Goal: Information Seeking & Learning: Find contact information

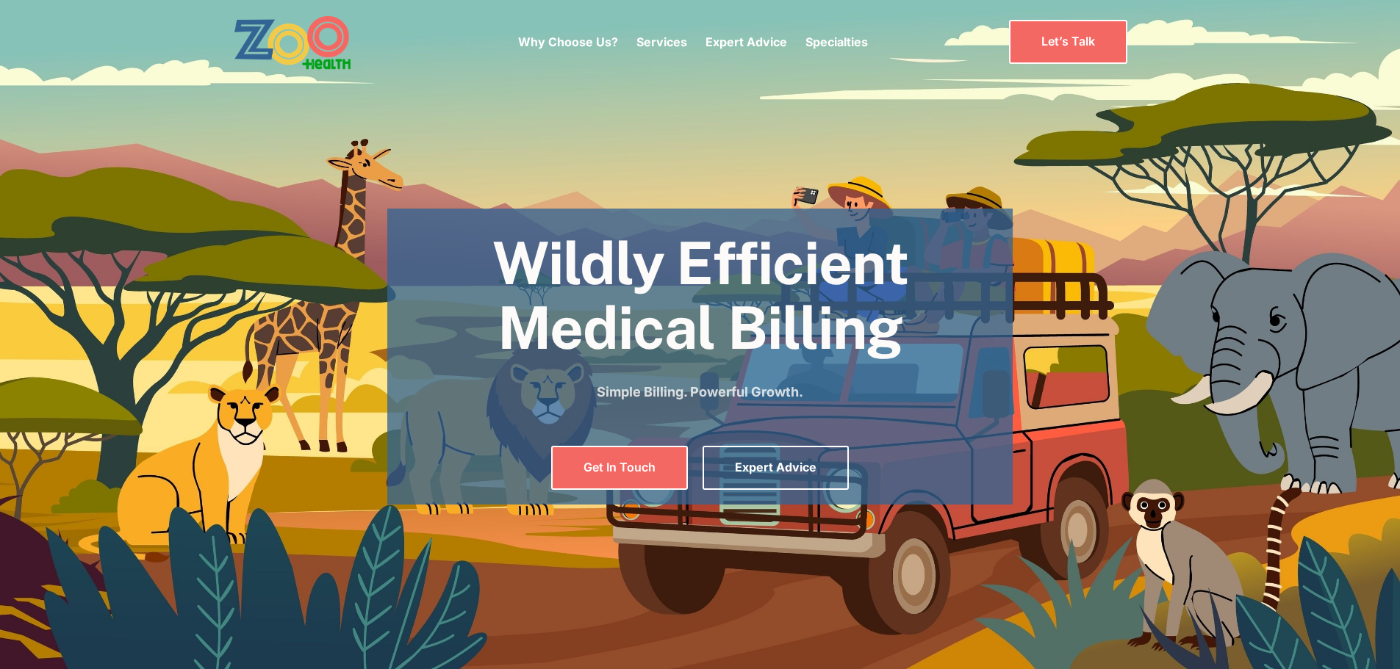
click at [366, 188] on section "Wildly Efficient Medical Billing Simple Billing. Powerful Growth. Get In Touch …" at bounding box center [700, 334] width 1400 height 669
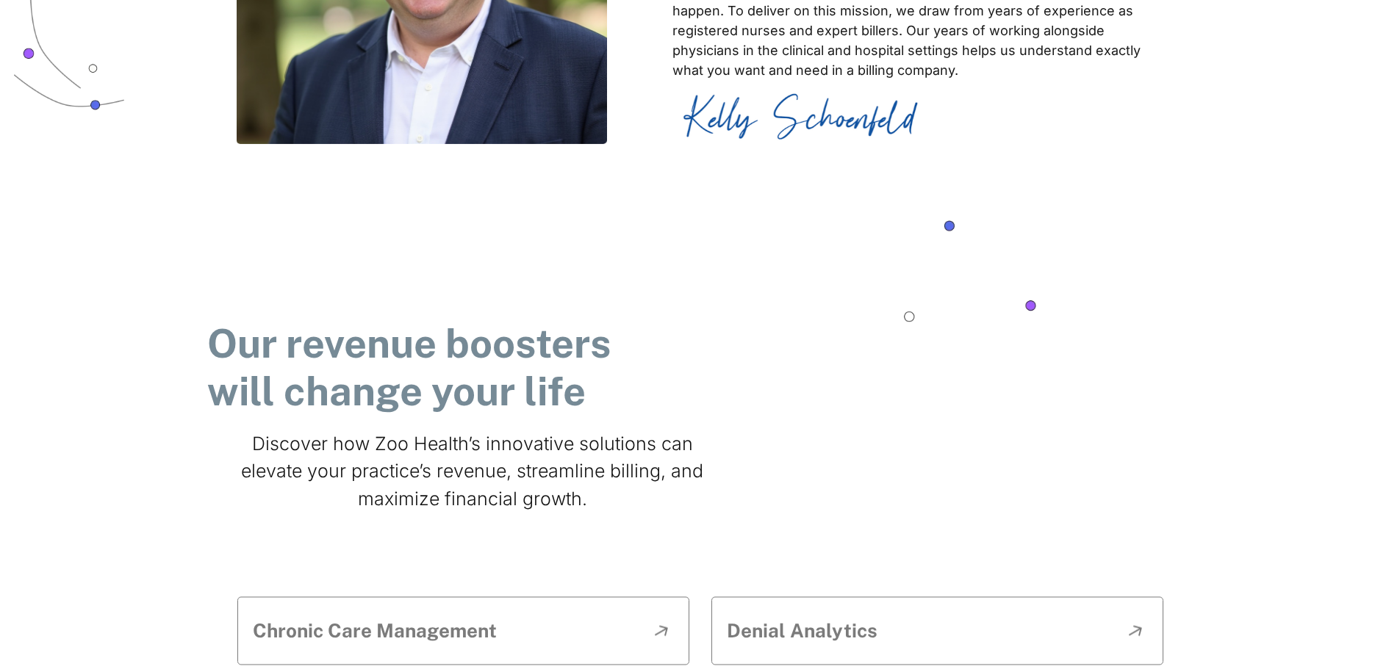
scroll to position [955, 0]
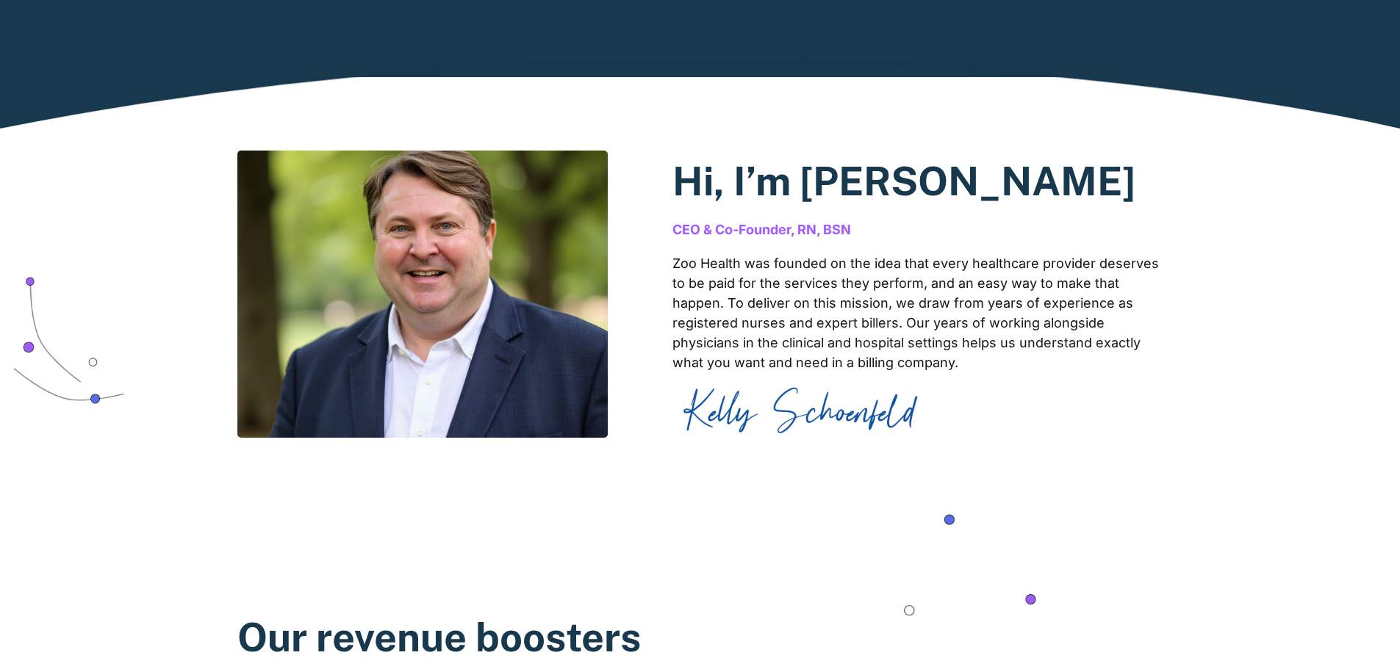
drag, startPoint x: 1145, startPoint y: 195, endPoint x: 903, endPoint y: 204, distance: 241.9
click at [903, 204] on h2 "Hi, I’m [PERSON_NAME]" at bounding box center [917, 182] width 491 height 48
copy h2 "[PERSON_NAME]"
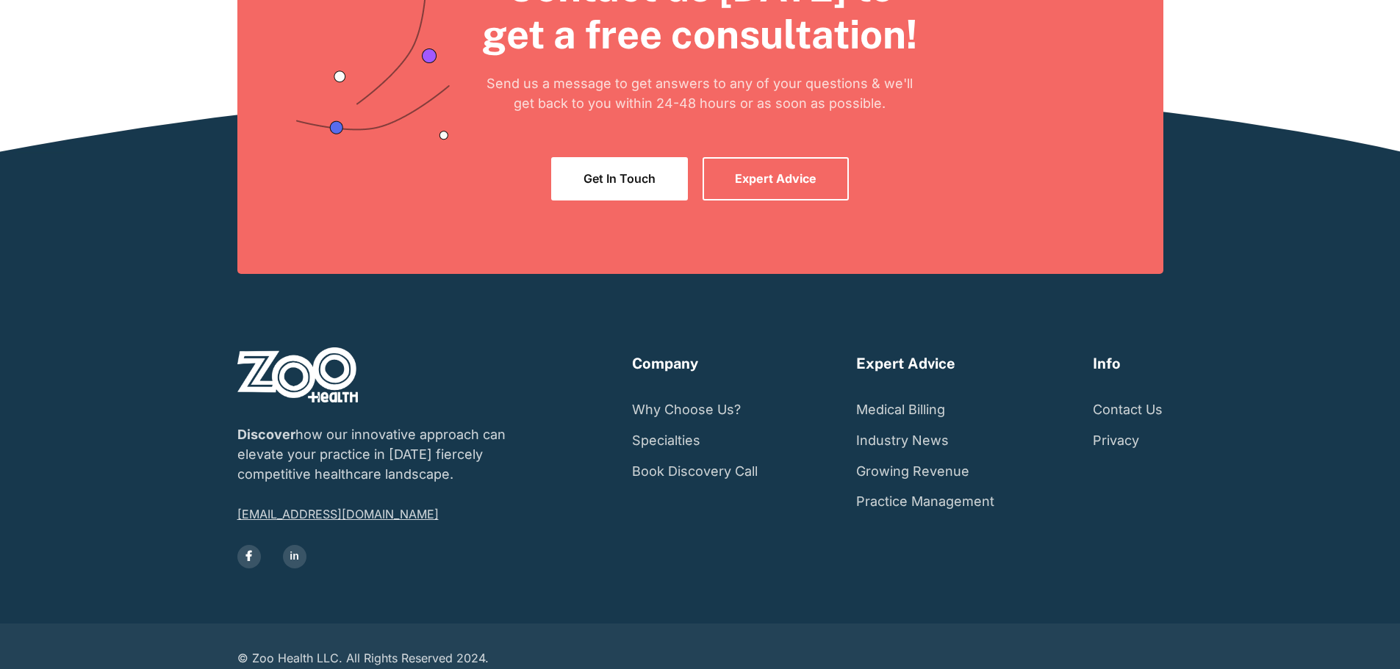
scroll to position [2865, 0]
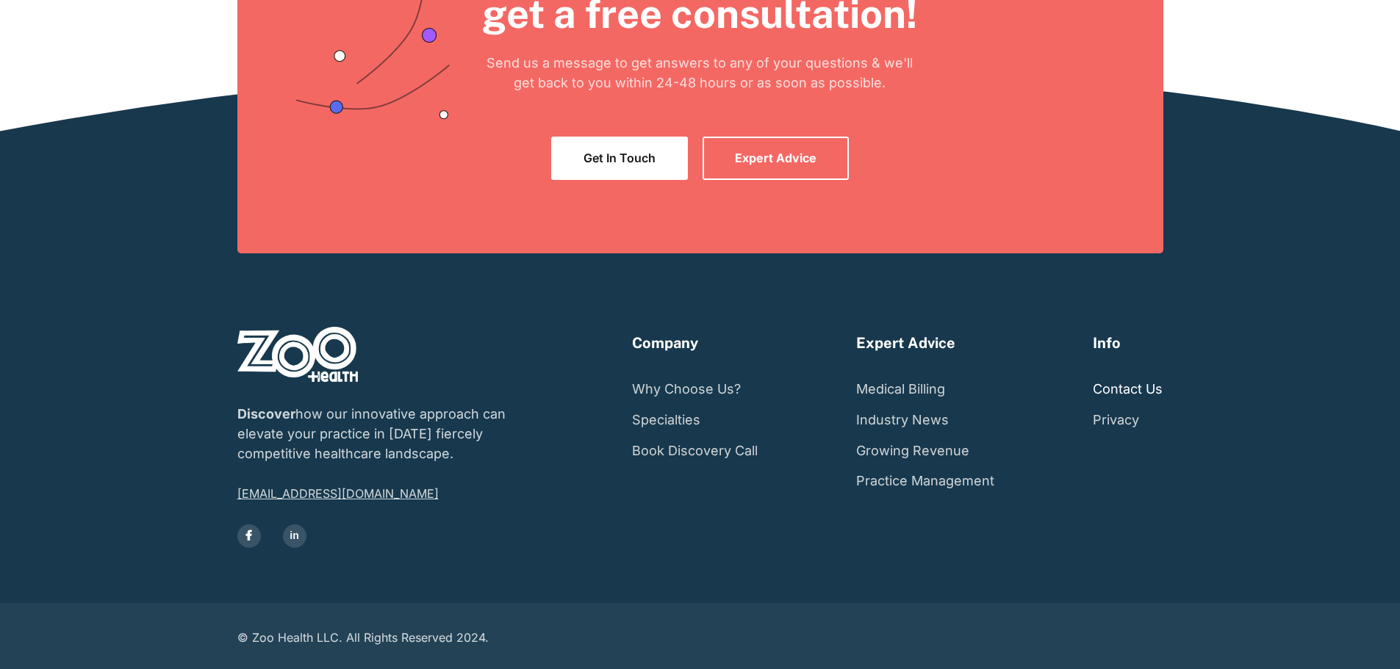
click at [1162, 405] on link "Contact Us" at bounding box center [1127, 389] width 70 height 31
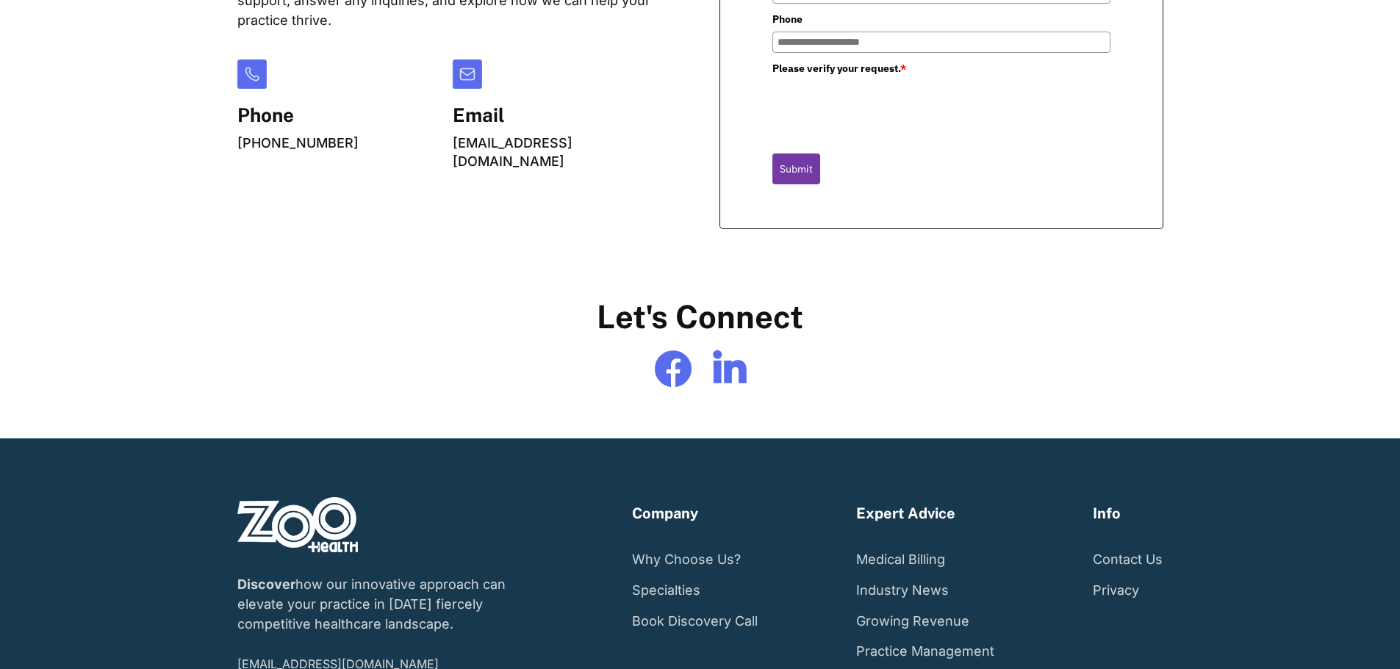
scroll to position [514, 0]
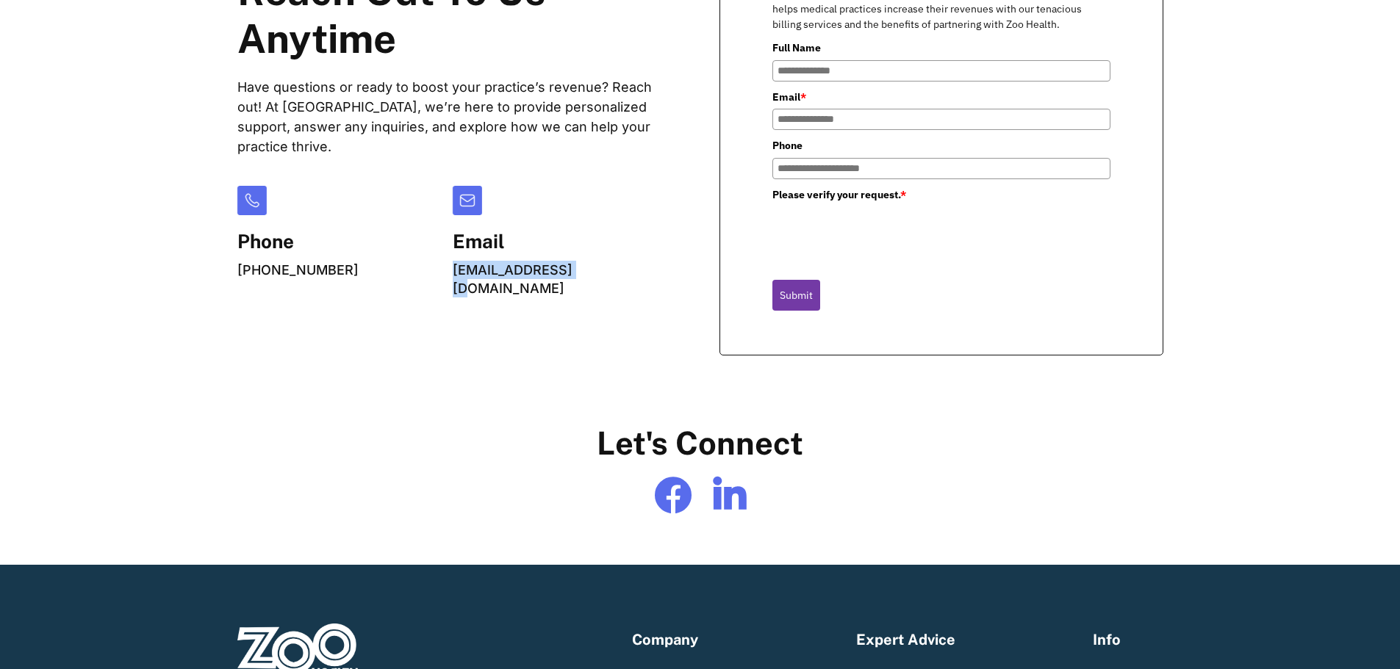
drag, startPoint x: 494, startPoint y: 311, endPoint x: 350, endPoint y: 312, distance: 143.3
click at [350, 298] on div "Phone [PHONE_NUMBER] Email [EMAIL_ADDRESS][DOMAIN_NAME]" at bounding box center [447, 242] width 420 height 112
copy link "[EMAIL_ADDRESS][DOMAIN_NAME]"
drag, startPoint x: 186, startPoint y: 319, endPoint x: 37, endPoint y: 316, distance: 149.2
click at [223, 316] on div "Reach Out To Us Anytime Have questions or ready to boost your practice’s revenu…" at bounding box center [700, 144] width 955 height 484
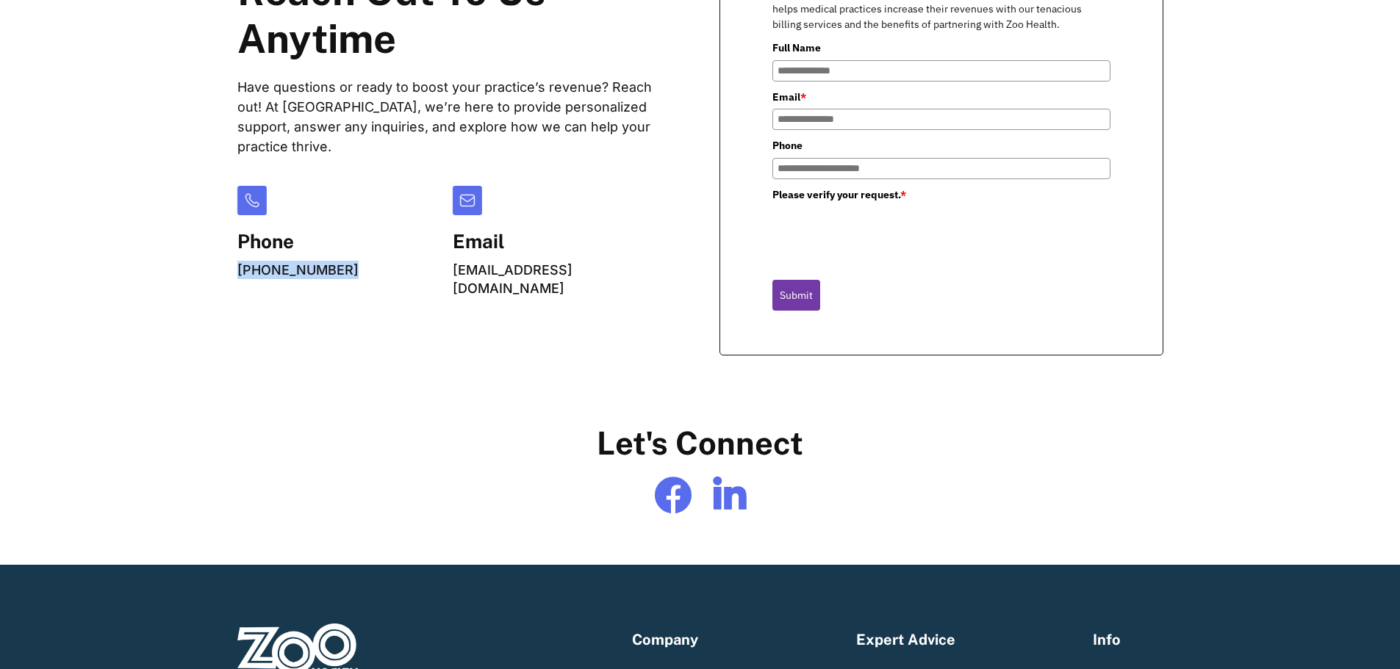
copy link "(888) 234-3547"
